Goal: Transaction & Acquisition: Purchase product/service

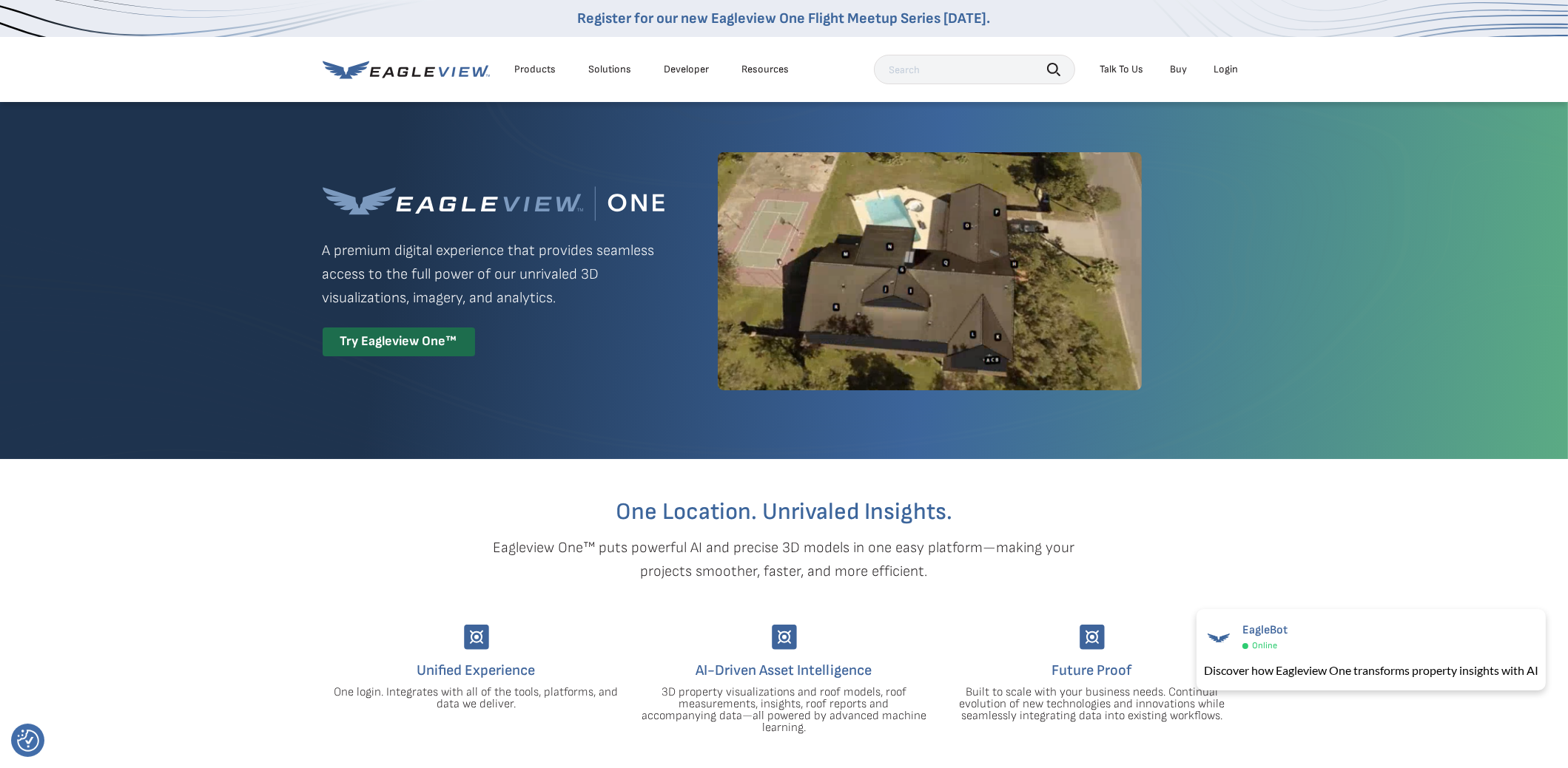
click at [675, 71] on link "Developer" at bounding box center [686, 69] width 45 height 14
drag, startPoint x: 769, startPoint y: 75, endPoint x: 653, endPoint y: 99, distance: 118.5
click at [653, 99] on div "Products Solutions Developer Resources Search Talk To Us Buy Login" at bounding box center [785, 69] width 924 height 65
click at [605, 72] on div "Solutions" at bounding box center [610, 69] width 43 height 14
click at [592, 67] on div "Solutions" at bounding box center [610, 69] width 43 height 14
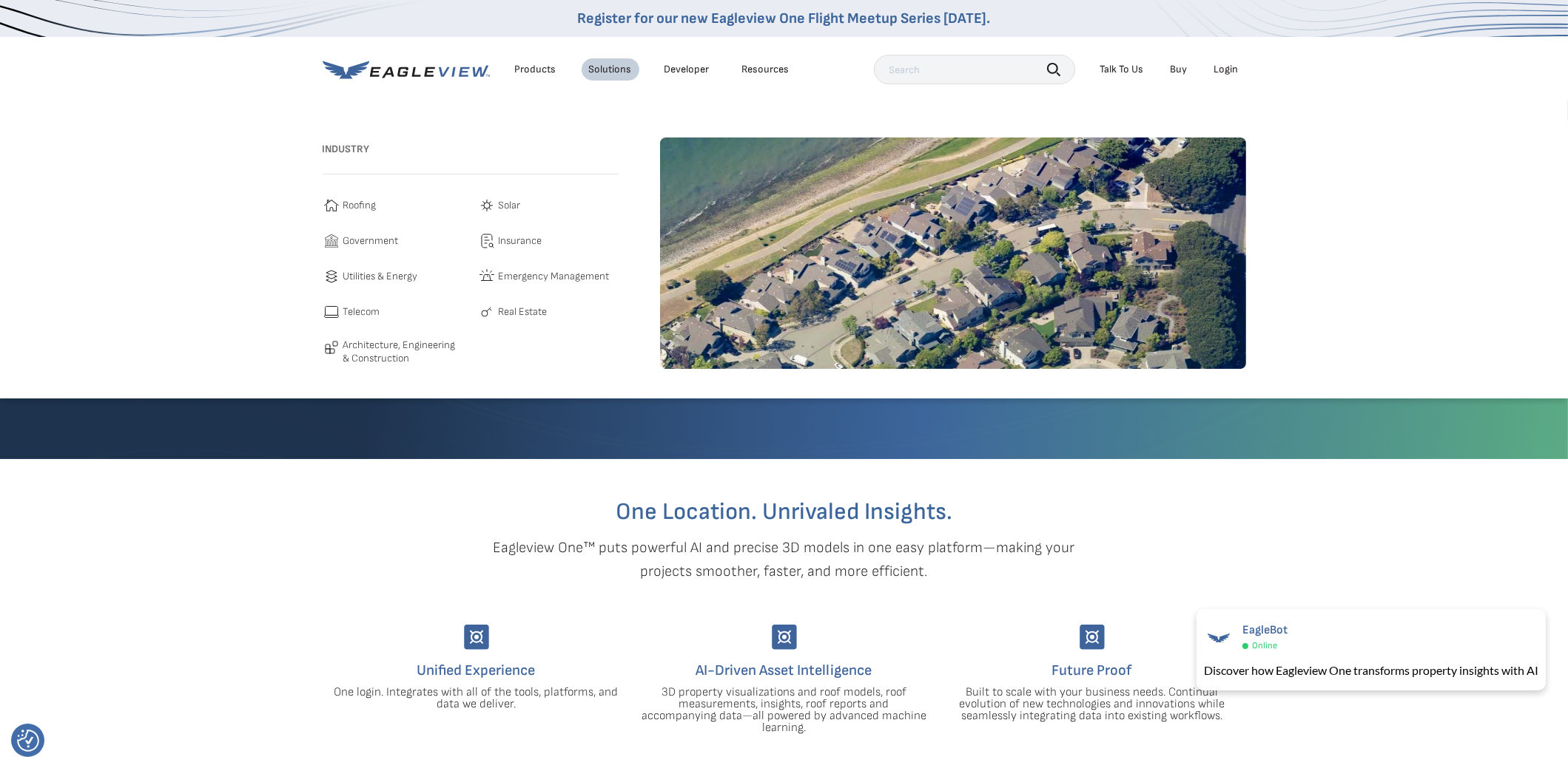
click at [528, 312] on span "Real Estate" at bounding box center [524, 311] width 49 height 17
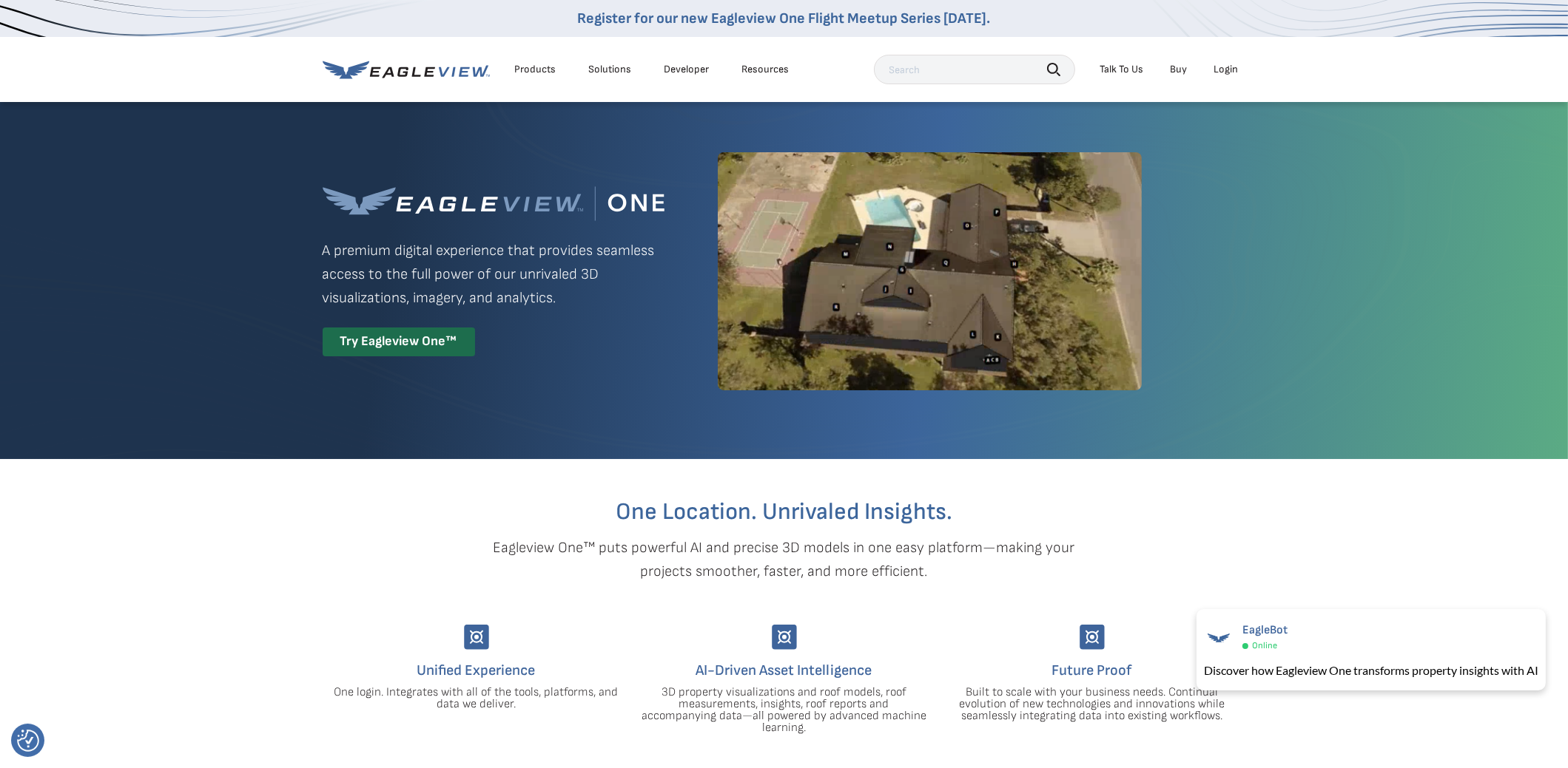
click at [522, 73] on div "Products" at bounding box center [535, 69] width 41 height 14
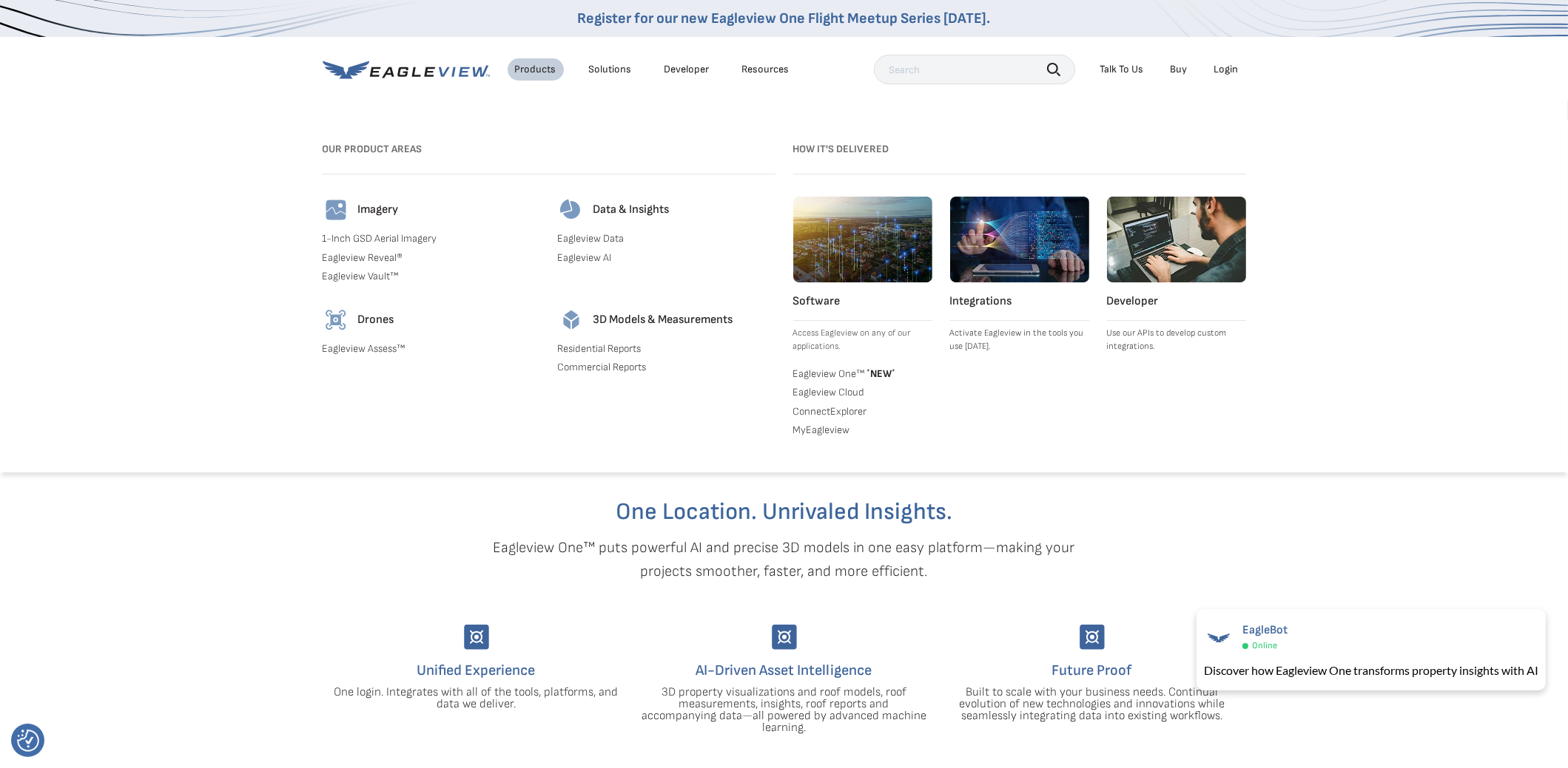
click at [621, 241] on link "Eagleview Data" at bounding box center [666, 239] width 217 height 14
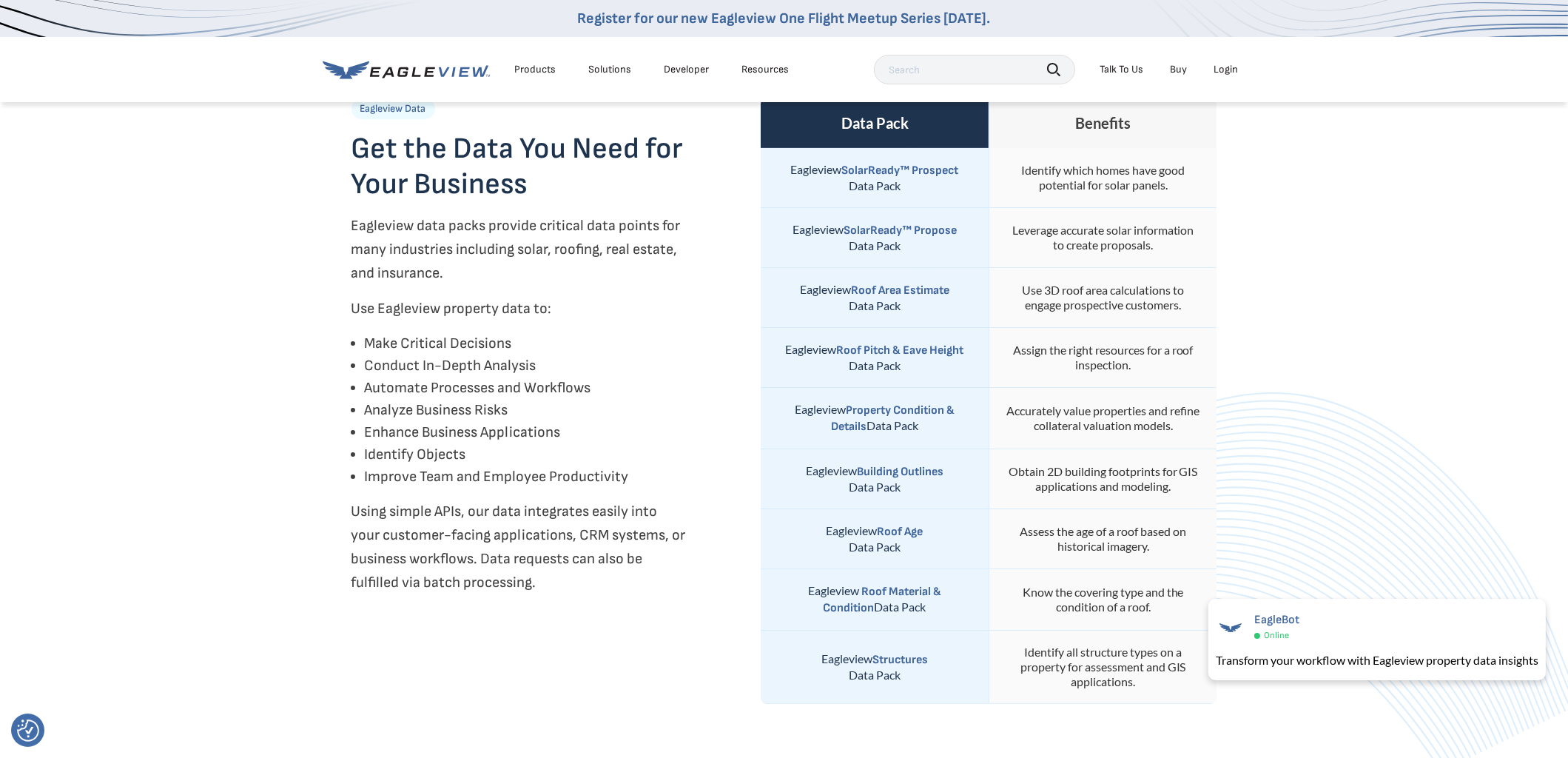
scroll to position [519, 0]
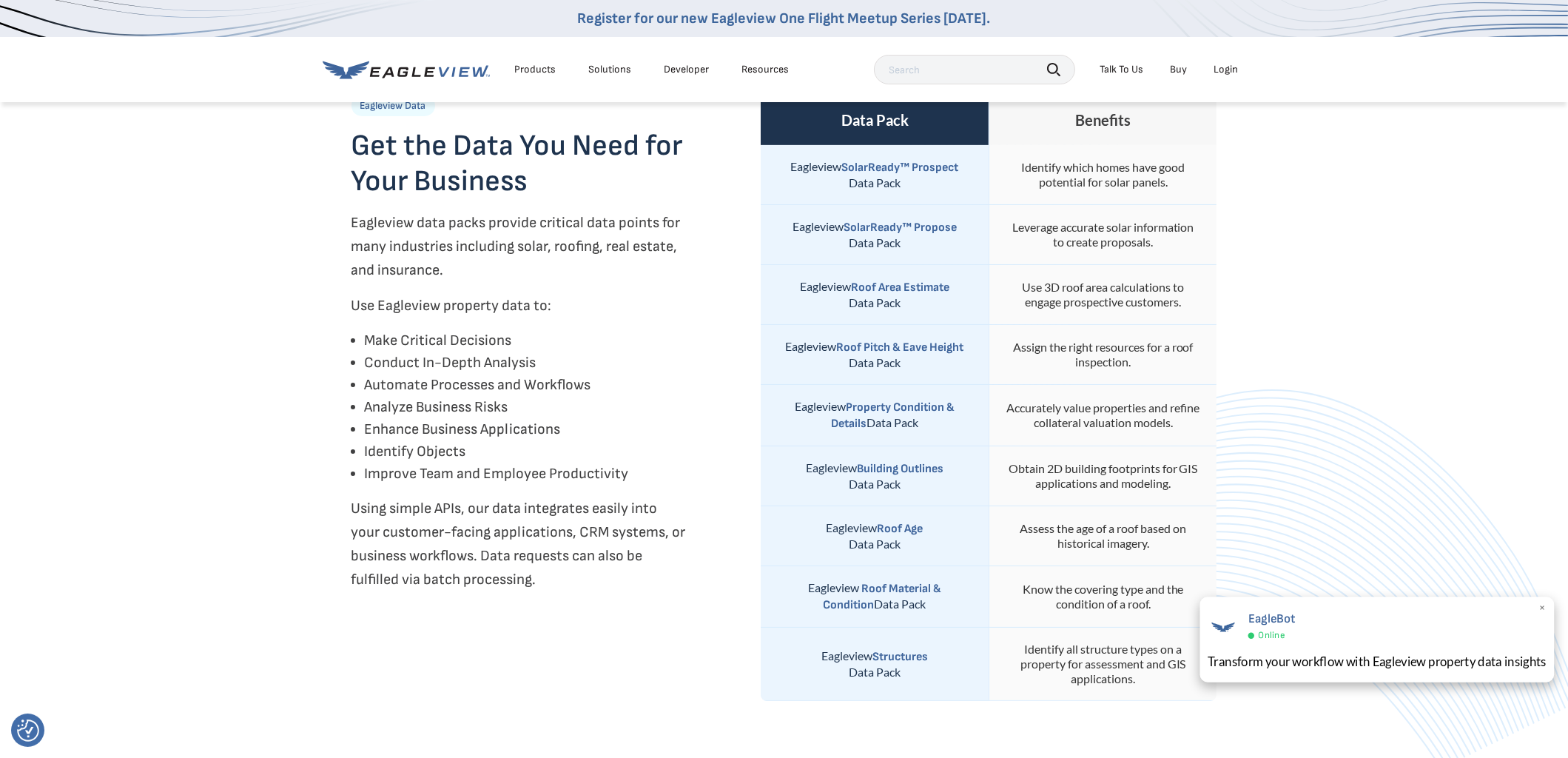
click at [1547, 613] on span "×" at bounding box center [1542, 608] width 8 height 16
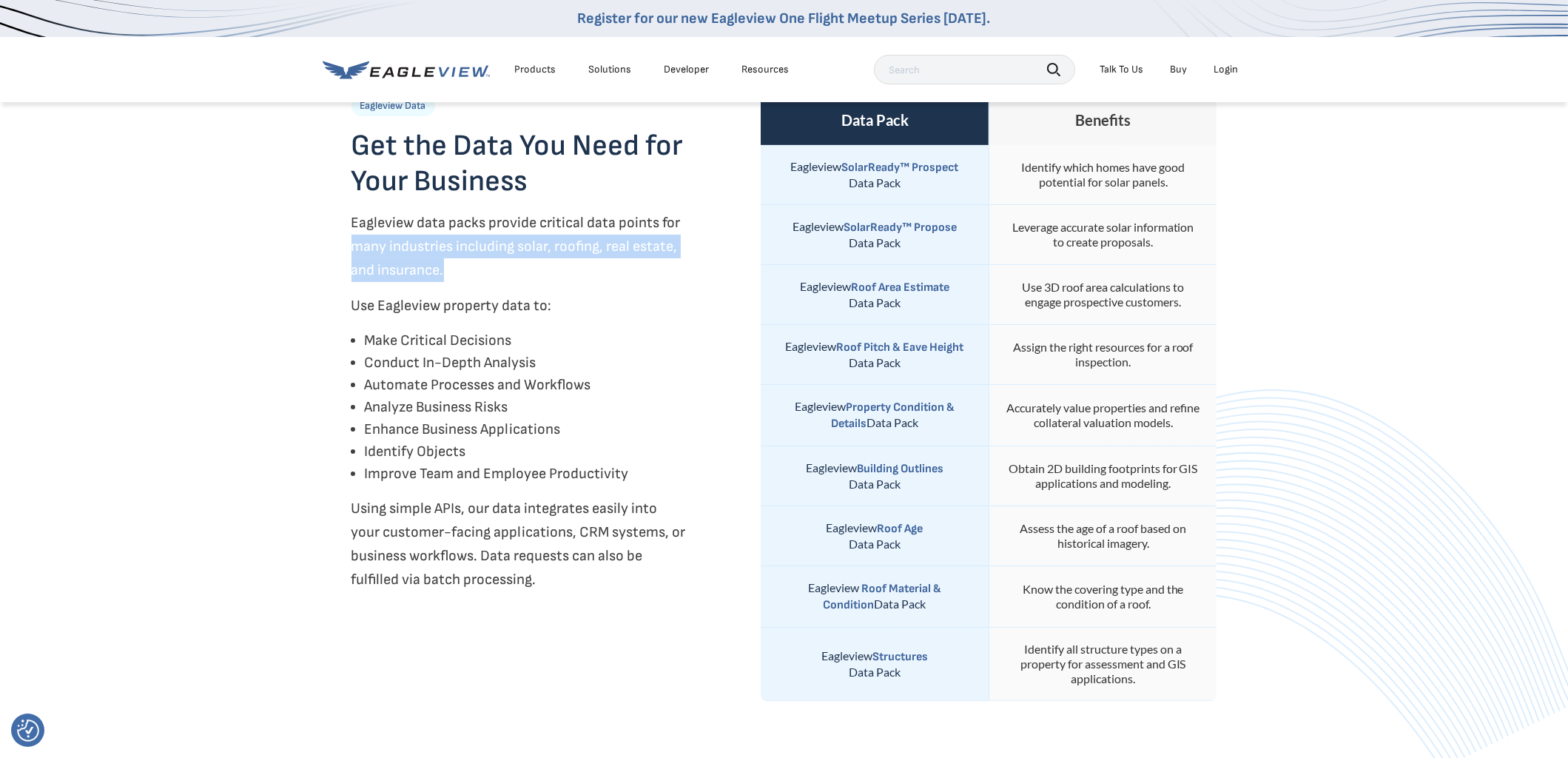
drag, startPoint x: 344, startPoint y: 249, endPoint x: 454, endPoint y: 279, distance: 114.0
click at [454, 279] on div "Eagleview Property Data & Analytics Use data to make decisions and transform yo…" at bounding box center [784, 199] width 888 height 1234
click at [452, 275] on p "Eagleview data packs provide critical data points for many industries including…" at bounding box center [518, 247] width 335 height 71
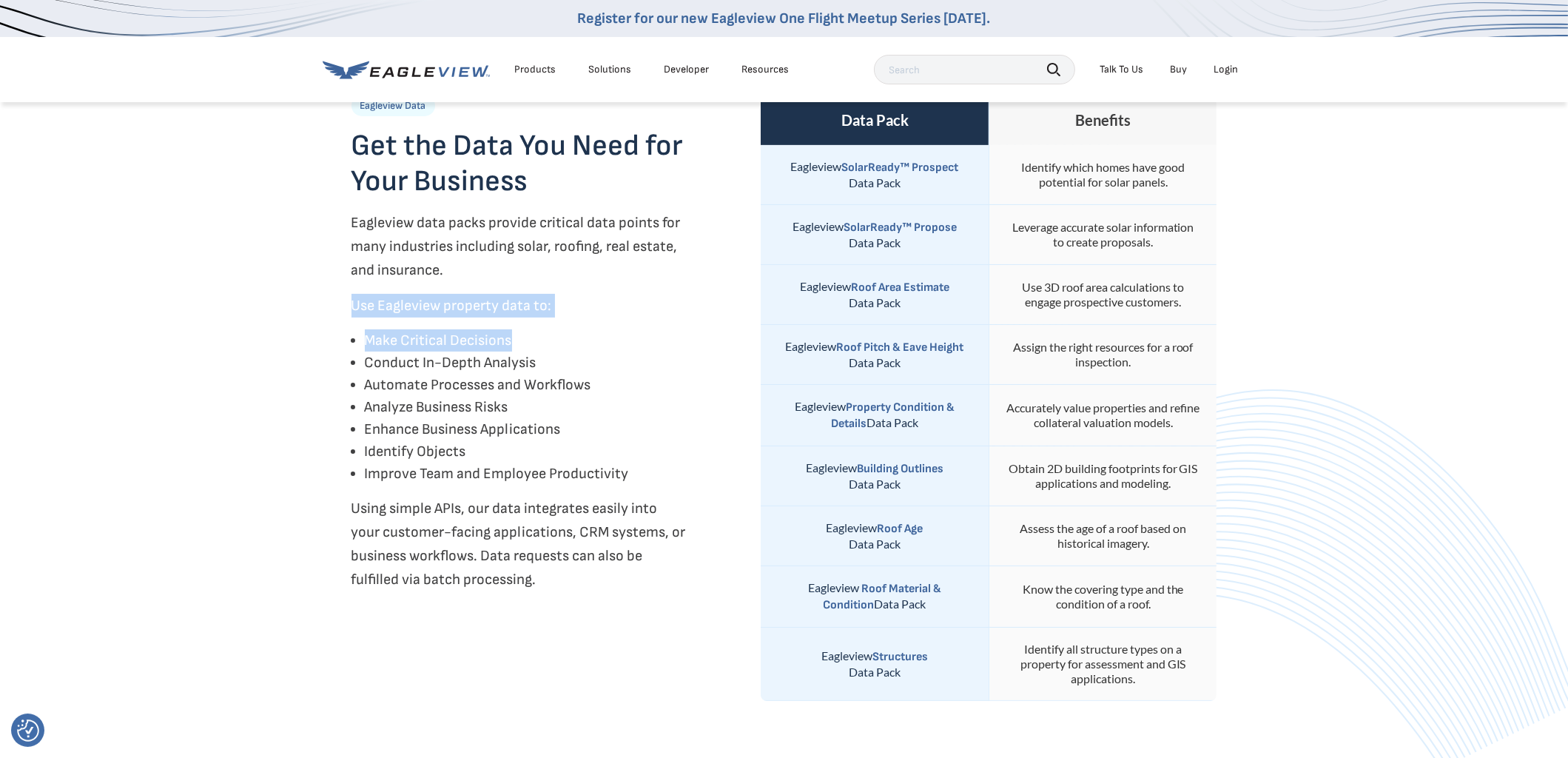
drag, startPoint x: 350, startPoint y: 308, endPoint x: 549, endPoint y: 322, distance: 199.5
click at [549, 322] on div "Eagleview Property Data & Analytics Use data to make decisions and transform yo…" at bounding box center [784, 199] width 888 height 1234
click at [549, 318] on p "Use Eagleview property data to:" at bounding box center [518, 306] width 335 height 24
click at [914, 530] on strong "Roof Age" at bounding box center [900, 529] width 46 height 14
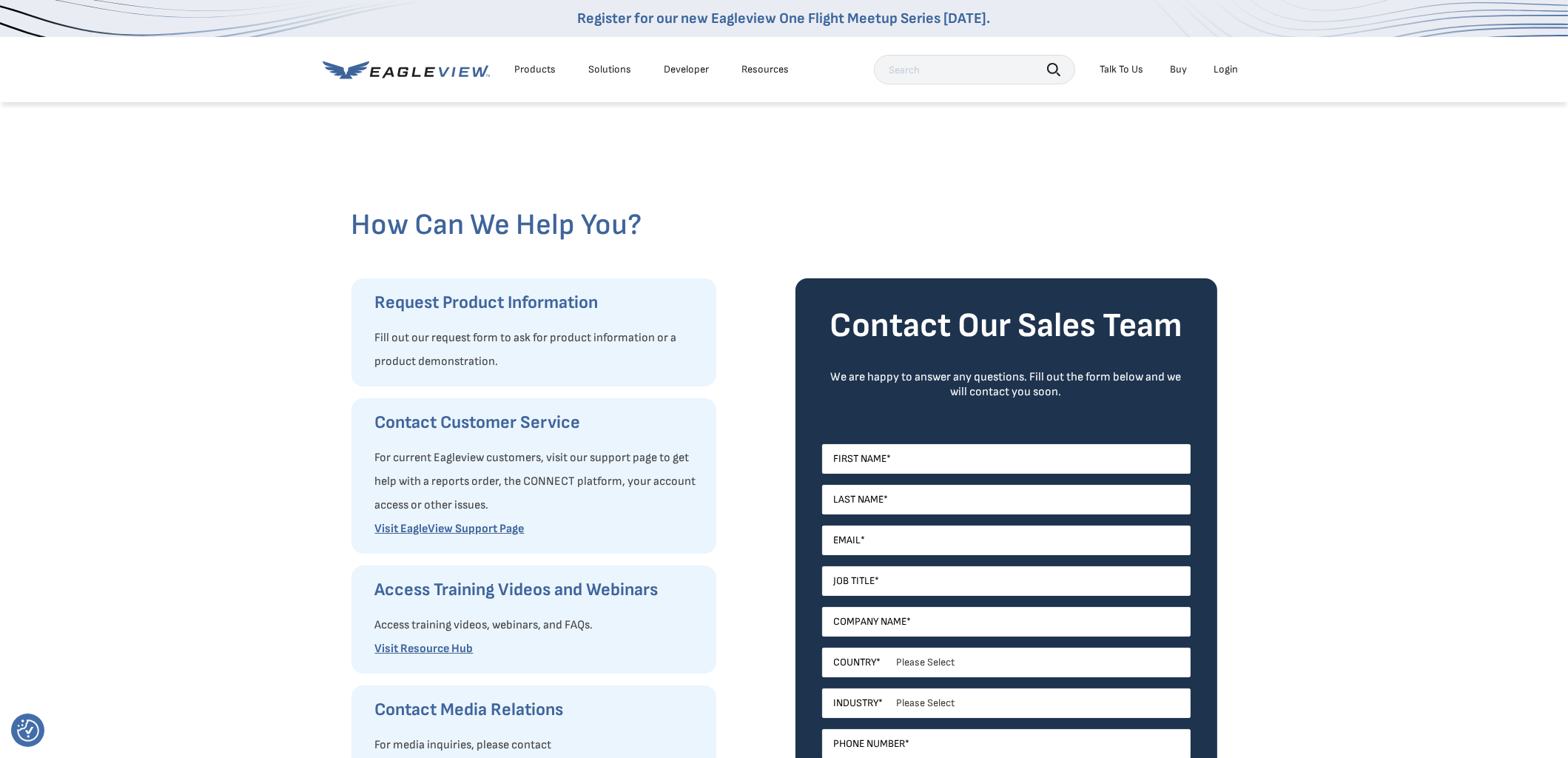
click at [1182, 69] on link "Buy" at bounding box center [1179, 69] width 17 height 14
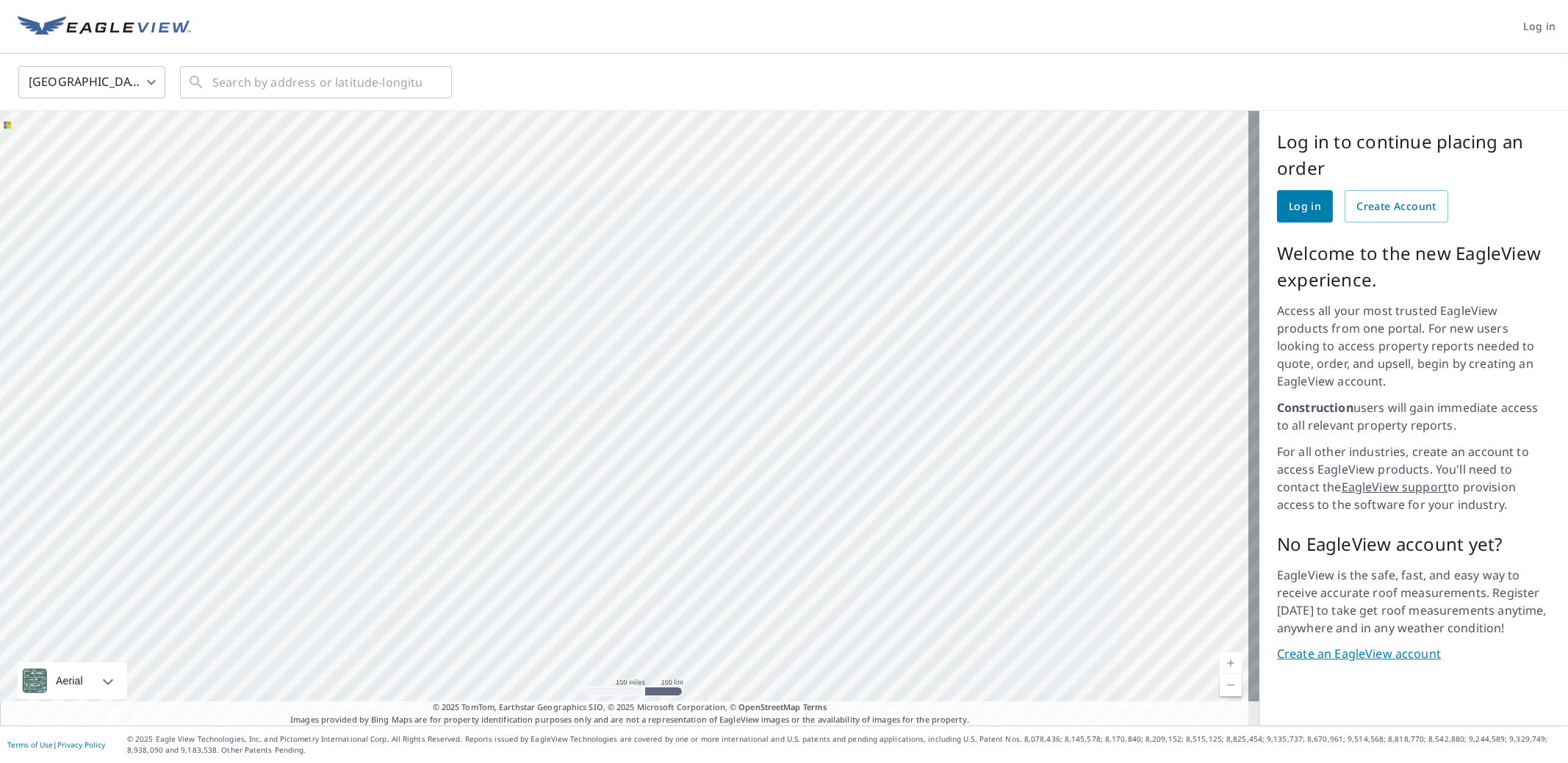
drag, startPoint x: 989, startPoint y: 367, endPoint x: 844, endPoint y: 488, distance: 188.9
click at [845, 491] on div at bounding box center [630, 418] width 1260 height 615
click at [711, 397] on div at bounding box center [630, 418] width 1260 height 615
drag, startPoint x: 600, startPoint y: 485, endPoint x: 665, endPoint y: 401, distance: 106.2
click at [665, 401] on div at bounding box center [630, 418] width 1260 height 615
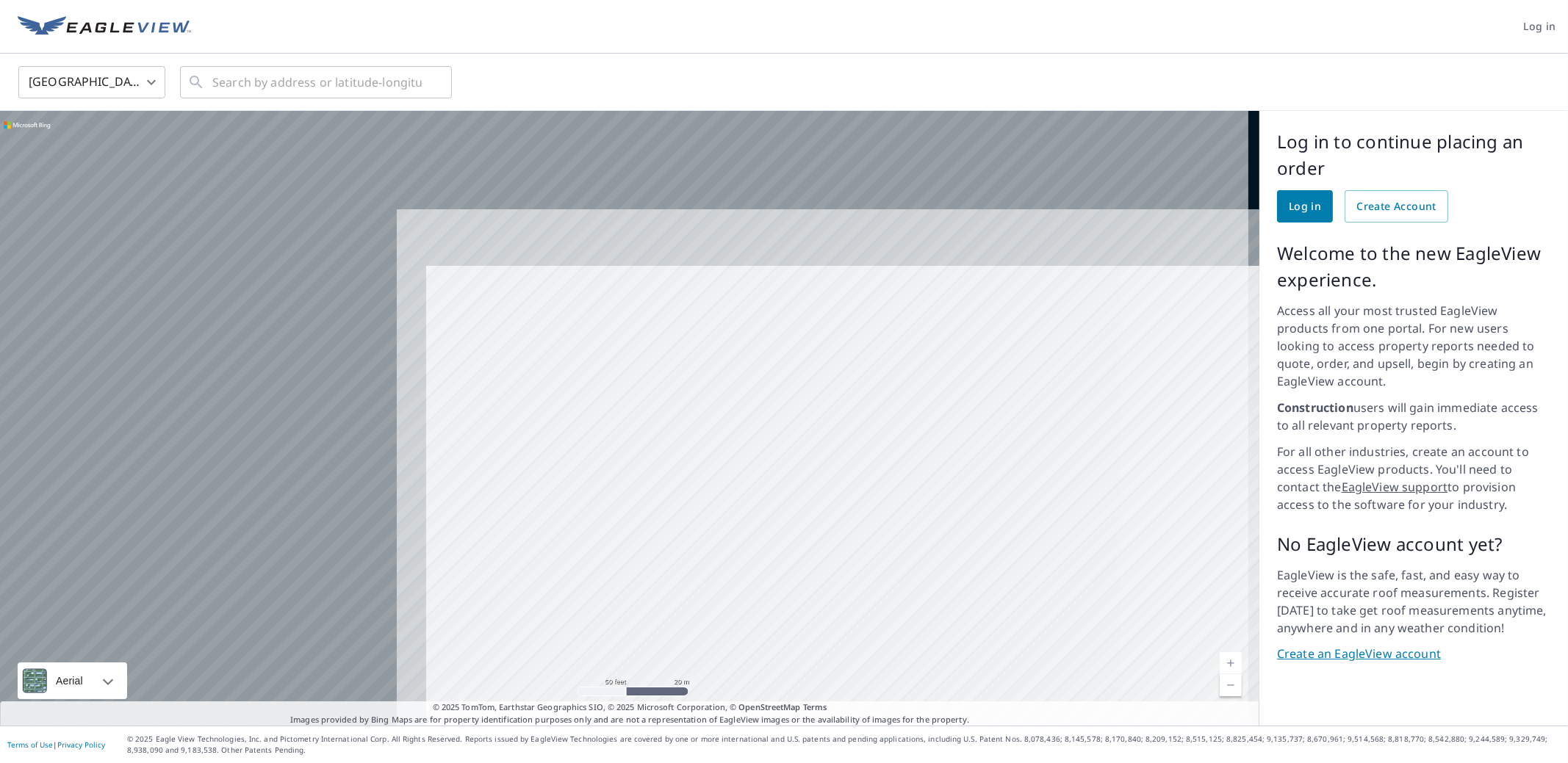
drag, startPoint x: 721, startPoint y: 518, endPoint x: 1133, endPoint y: 646, distance: 431.4
click at [1135, 646] on div at bounding box center [630, 418] width 1260 height 615
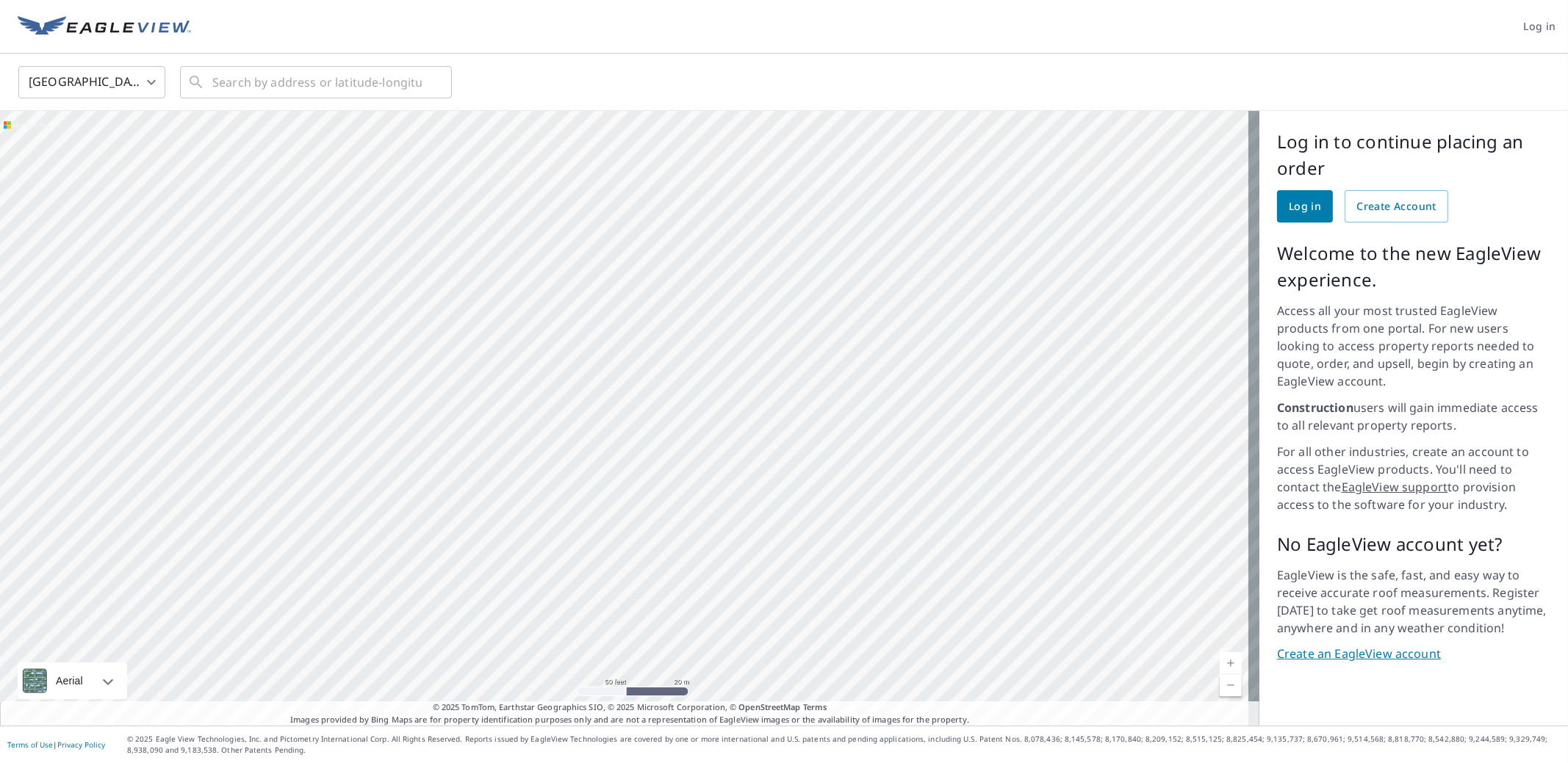
click at [861, 572] on div at bounding box center [630, 418] width 1260 height 615
click at [807, 425] on div at bounding box center [630, 418] width 1260 height 615
